Goal: Task Accomplishment & Management: Use online tool/utility

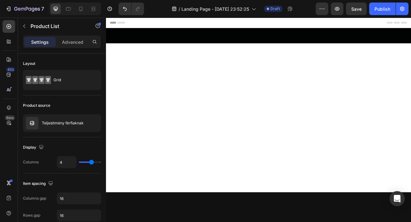
scroll to position [599, 0]
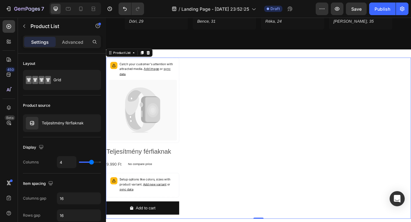
click at [238, 67] on div "Catch your customer's attention with attracted media. Add image or sync data Pr…" at bounding box center [294, 166] width 377 height 199
click at [372, 57] on div "Catch your customer's attention with attracted media. Add image or sync data Pr…" at bounding box center [294, 166] width 377 height 219
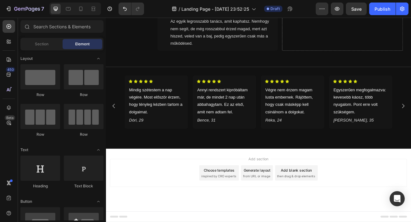
scroll to position [468, 0]
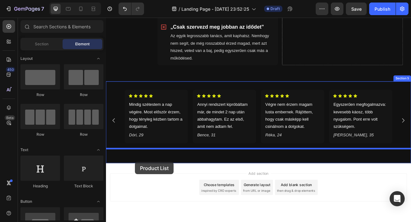
drag, startPoint x: 192, startPoint y: 140, endPoint x: 142, endPoint y: 195, distance: 75.4
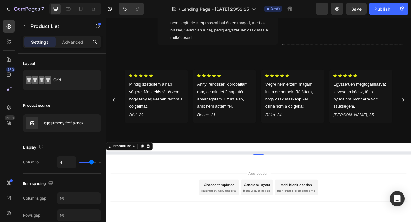
scroll to position [599, 0]
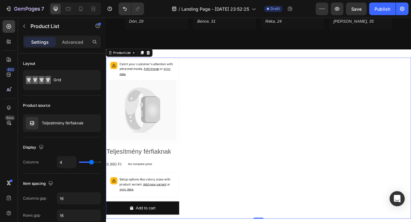
click at [410, 79] on div "Catch your customer's attention with attracted media. Add image or sync data Pr…" at bounding box center [294, 166] width 377 height 199
click at [410, 57] on div "Catch your customer's attention with attracted media. Add image or sync data Pr…" at bounding box center [294, 166] width 377 height 219
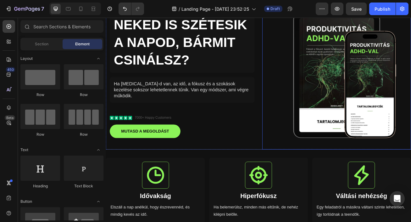
scroll to position [0, 0]
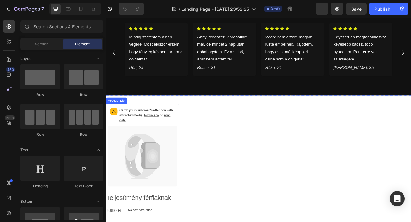
scroll to position [543, 0]
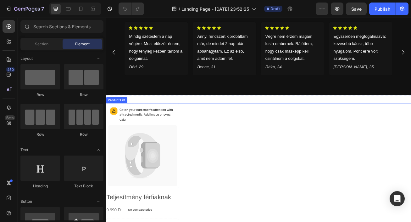
click at [279, 123] on div "Catch your customer's attention with attracted media. Add image or sync data Pr…" at bounding box center [294, 222] width 377 height 199
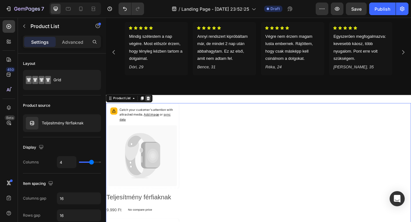
click at [159, 115] on icon at bounding box center [158, 117] width 4 height 4
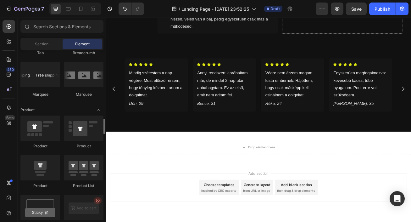
scroll to position [749, 0]
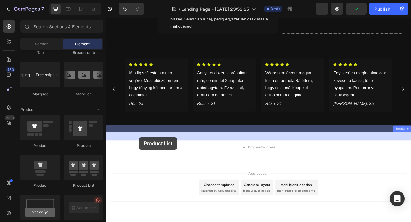
drag, startPoint x: 185, startPoint y: 184, endPoint x: 146, endPoint y: 165, distance: 43.3
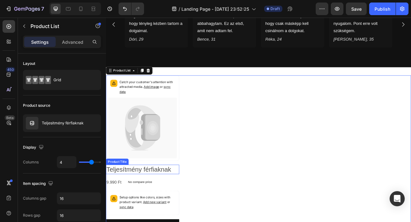
scroll to position [577, 0]
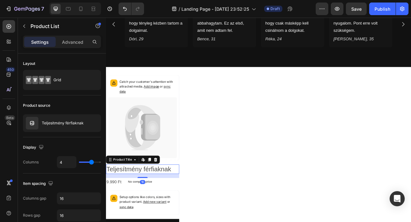
click at [156, 199] on h2 "Teljesítmény férfiaknak" at bounding box center [151, 205] width 90 height 12
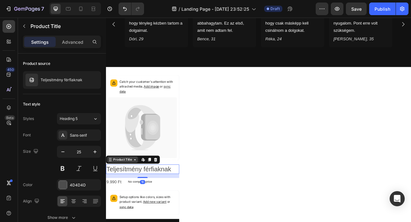
click at [141, 190] on icon at bounding box center [141, 192] width 5 height 5
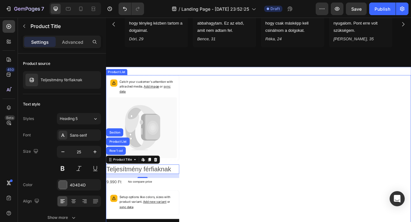
click at [208, 198] on div "Catch your customer's attention with attracted media. Add image or sync data Pr…" at bounding box center [294, 188] width 377 height 199
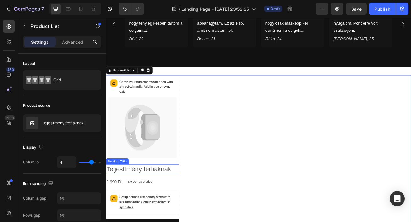
click at [180, 199] on h2 "Teljesítmény férfiaknak" at bounding box center [151, 205] width 90 height 12
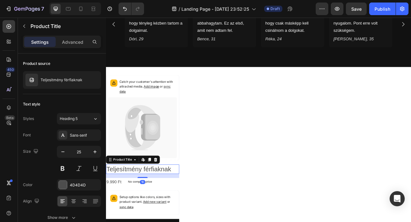
click at [180, 199] on h2 "Teljesítmény férfiaknak" at bounding box center [151, 205] width 90 height 12
click at [168, 191] on icon at bounding box center [167, 193] width 4 height 4
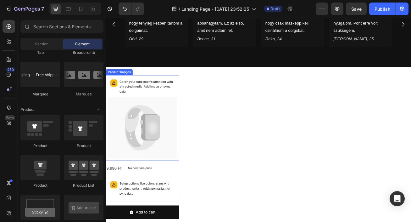
click at [170, 170] on icon at bounding box center [151, 153] width 85 height 75
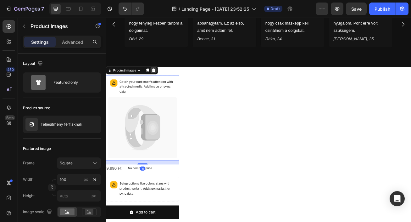
click at [164, 80] on icon at bounding box center [165, 82] width 4 height 4
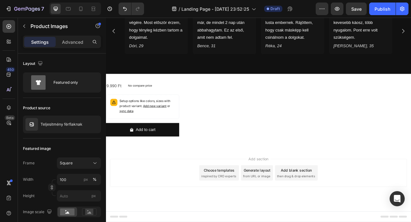
scroll to position [560, 0]
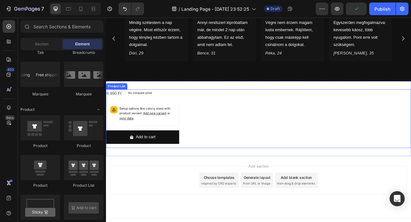
click at [268, 96] on div "9.990 Ft Product Price Product Price No compare price Product Price Row Setup o…" at bounding box center [294, 142] width 377 height 92
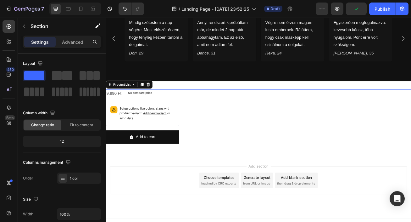
click at [267, 106] on div "9.990 Ft Product Price Product Price No compare price Product Price Row Setup o…" at bounding box center [294, 142] width 377 height 72
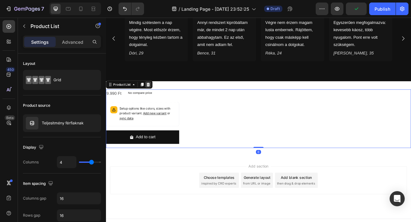
click at [160, 98] on icon at bounding box center [158, 100] width 5 height 5
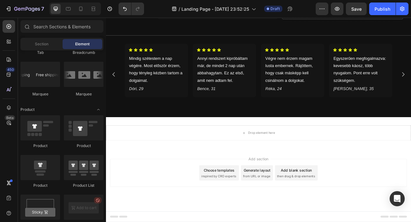
scroll to position [507, 0]
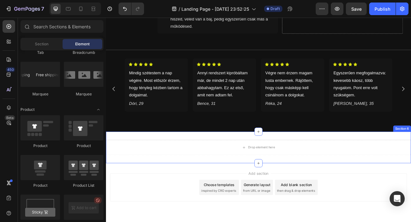
click at [198, 158] on div "Drop element here Section 6" at bounding box center [294, 177] width 377 height 39
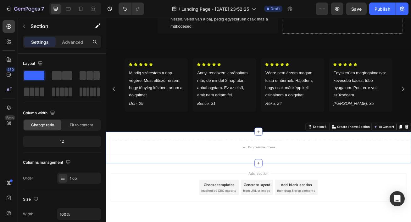
click at [199, 158] on div "Drop element here Section 6 You can create reusable sections Create Theme Secti…" at bounding box center [294, 177] width 377 height 39
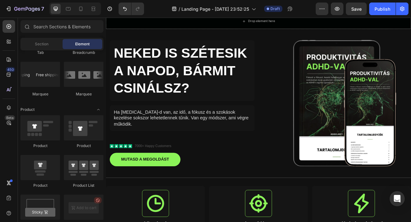
scroll to position [0, 0]
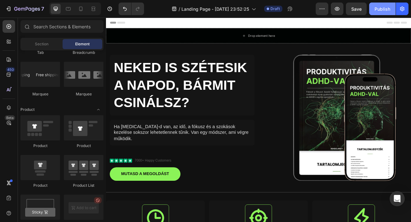
click at [382, 8] on div "Publish" at bounding box center [382, 9] width 16 height 7
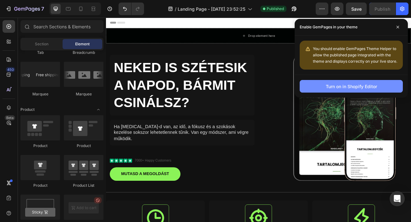
click at [339, 83] on div "Turn on in Shopify Editor" at bounding box center [351, 86] width 51 height 7
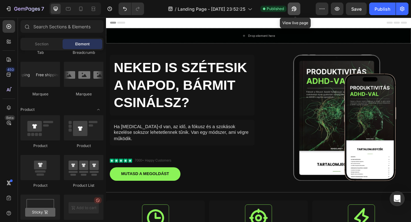
click at [298, 8] on button "button" at bounding box center [293, 9] width 13 height 13
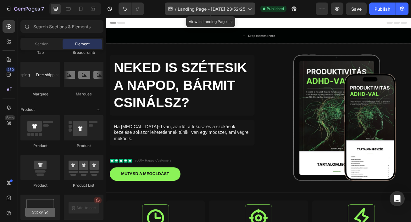
click at [249, 8] on icon at bounding box center [249, 9] width 6 height 6
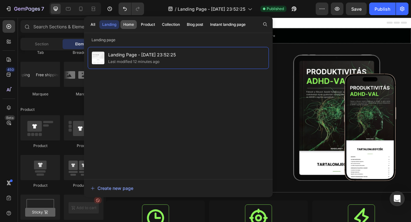
click at [130, 26] on div "Home" at bounding box center [128, 25] width 11 height 6
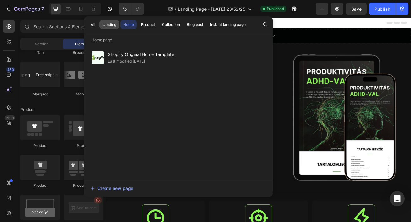
click at [112, 26] on div "Landing" at bounding box center [109, 25] width 14 height 6
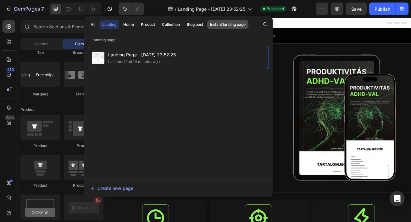
click at [229, 24] on div "Instant landing page" at bounding box center [228, 25] width 36 height 6
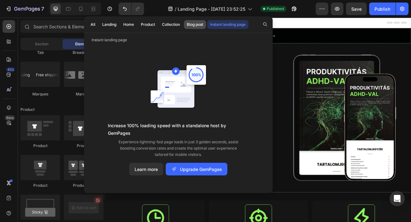
click at [196, 24] on div "Blog post" at bounding box center [195, 25] width 16 height 6
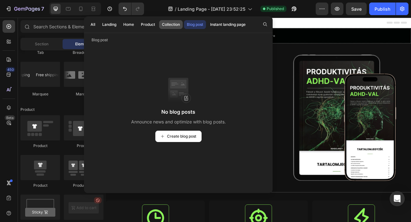
click at [174, 24] on div "Collection" at bounding box center [171, 25] width 18 height 6
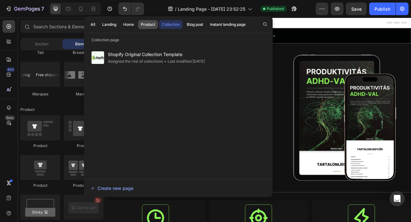
click at [154, 22] on div "Product" at bounding box center [148, 25] width 14 height 6
click at [110, 25] on div "Landing" at bounding box center [109, 25] width 14 height 6
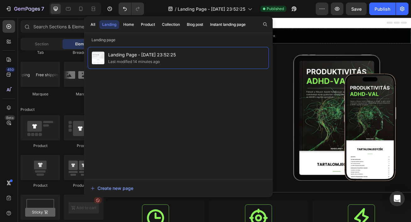
click at [347, 25] on div "Header" at bounding box center [294, 24] width 367 height 13
click at [341, 39] on div "Drop element here" at bounding box center [294, 39] width 377 height 19
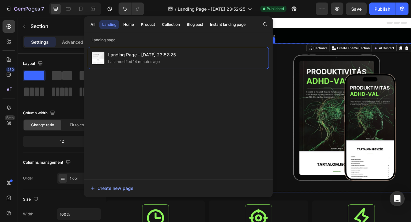
click at [324, 65] on img at bounding box center [391, 141] width 184 height 184
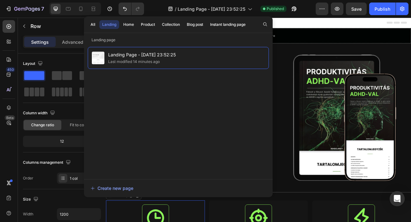
click at [93, 200] on div "Size" at bounding box center [62, 199] width 78 height 10
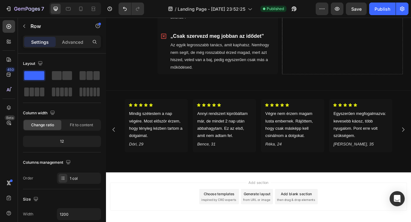
scroll to position [468, 0]
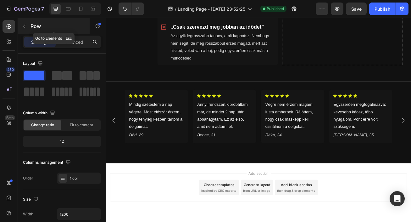
click at [27, 23] on button "button" at bounding box center [24, 26] width 10 height 10
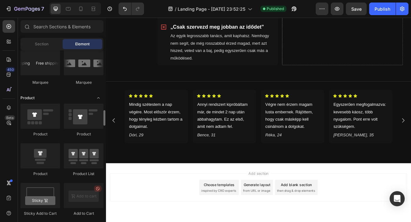
scroll to position [772, 0]
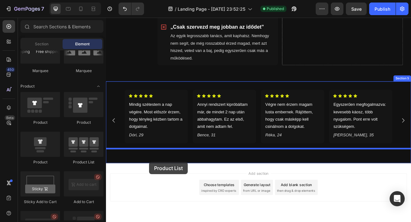
drag, startPoint x: 180, startPoint y: 158, endPoint x: 159, endPoint y: 196, distance: 43.6
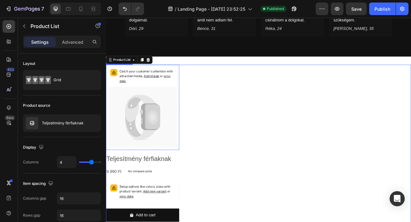
scroll to position [591, 0]
